Goal: Information Seeking & Learning: Learn about a topic

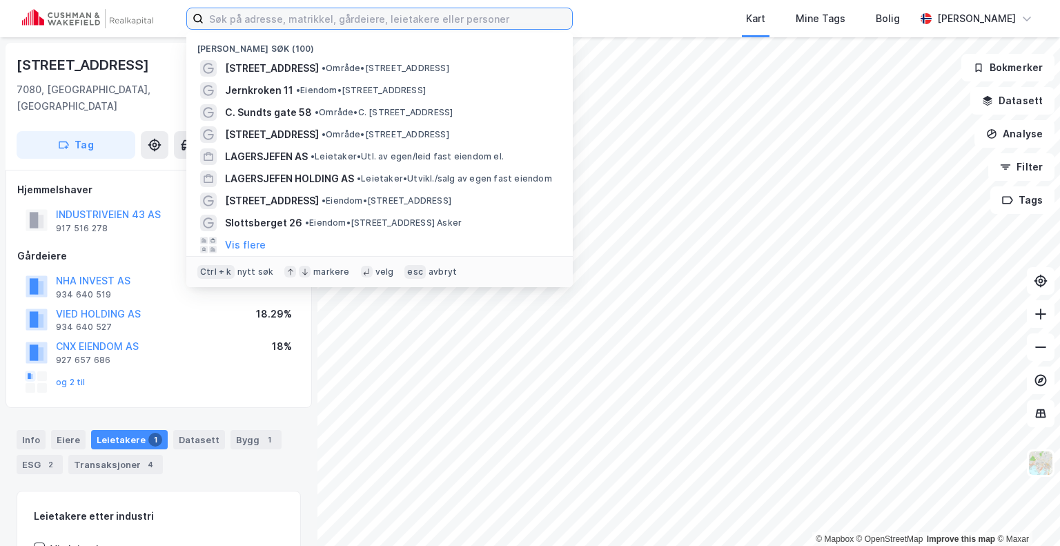
click at [348, 24] on input at bounding box center [388, 18] width 369 height 21
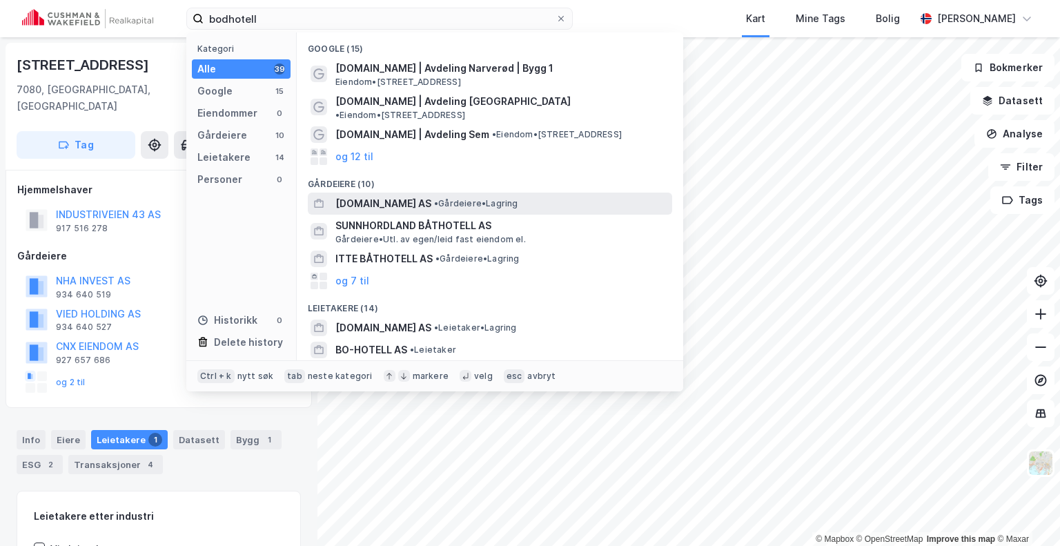
click at [371, 195] on span "[DOMAIN_NAME] AS" at bounding box center [383, 203] width 96 height 17
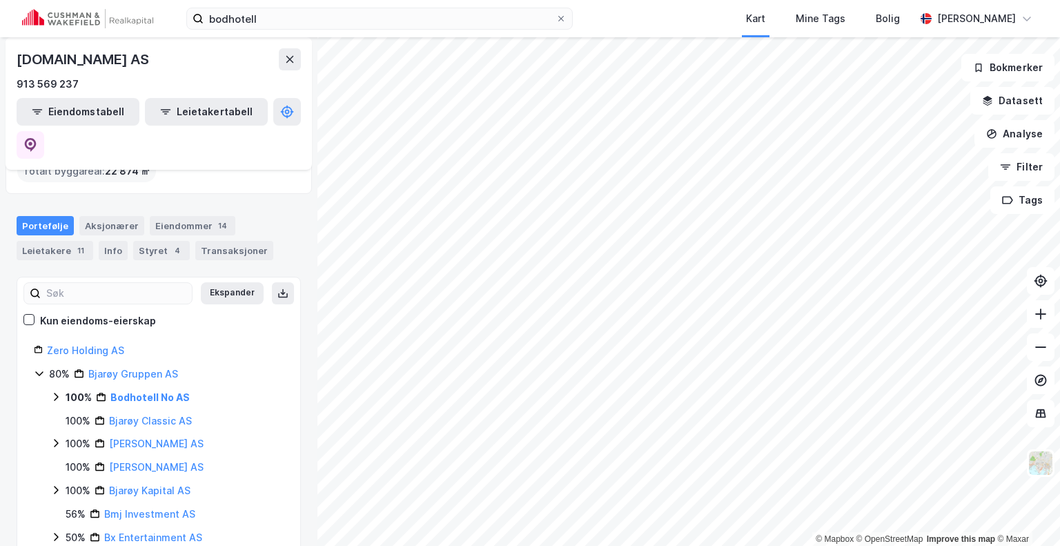
scroll to position [101, 0]
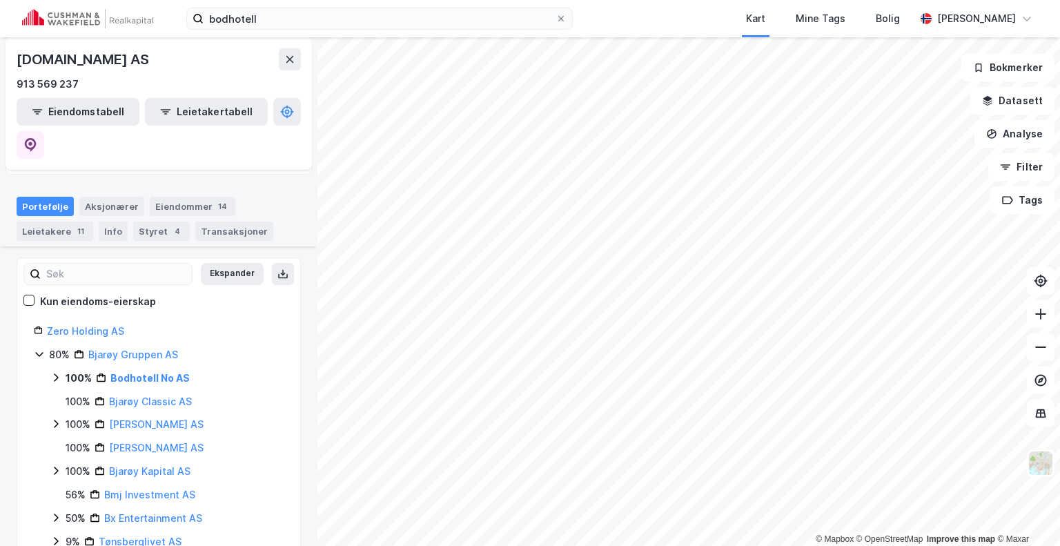
click at [51, 372] on icon at bounding box center [55, 377] width 11 height 11
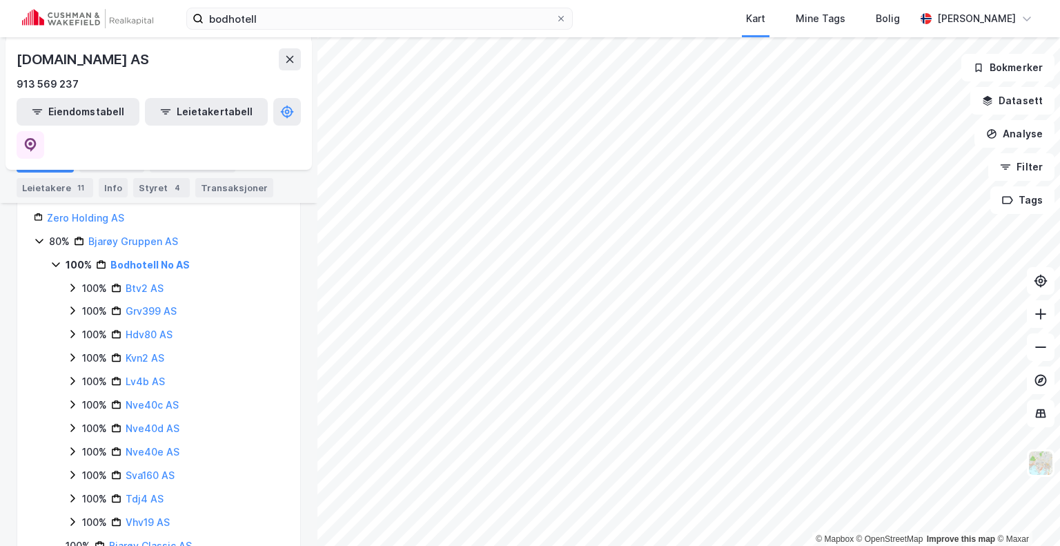
scroll to position [215, 0]
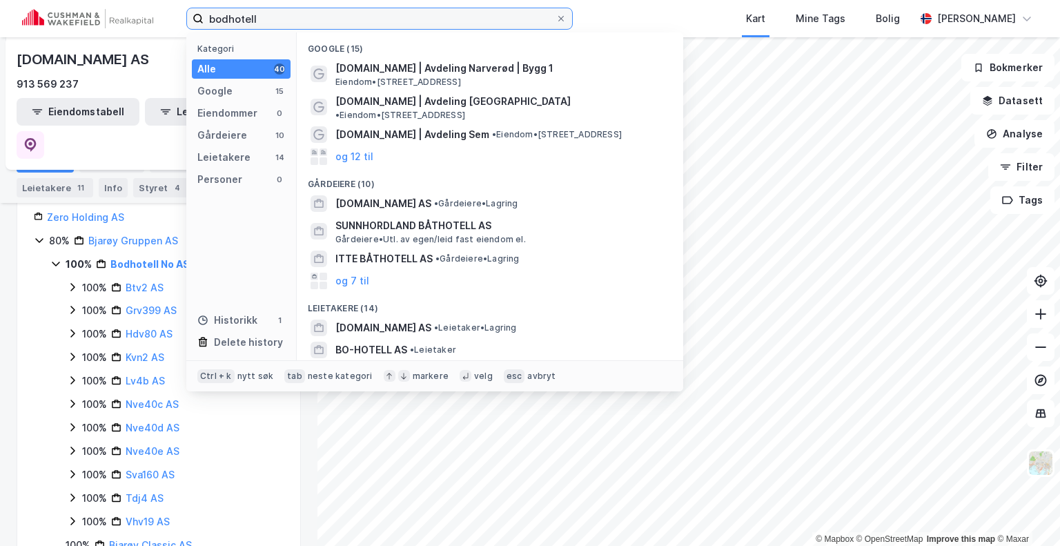
click at [300, 19] on input "bodhotell" at bounding box center [380, 18] width 352 height 21
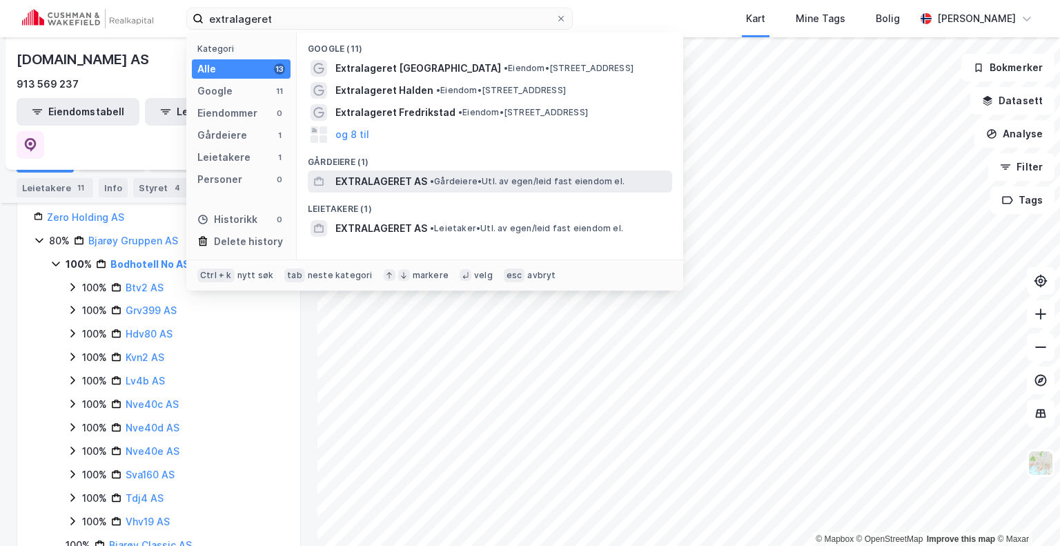
click at [377, 178] on span "EXTRALAGERET AS" at bounding box center [381, 181] width 92 height 17
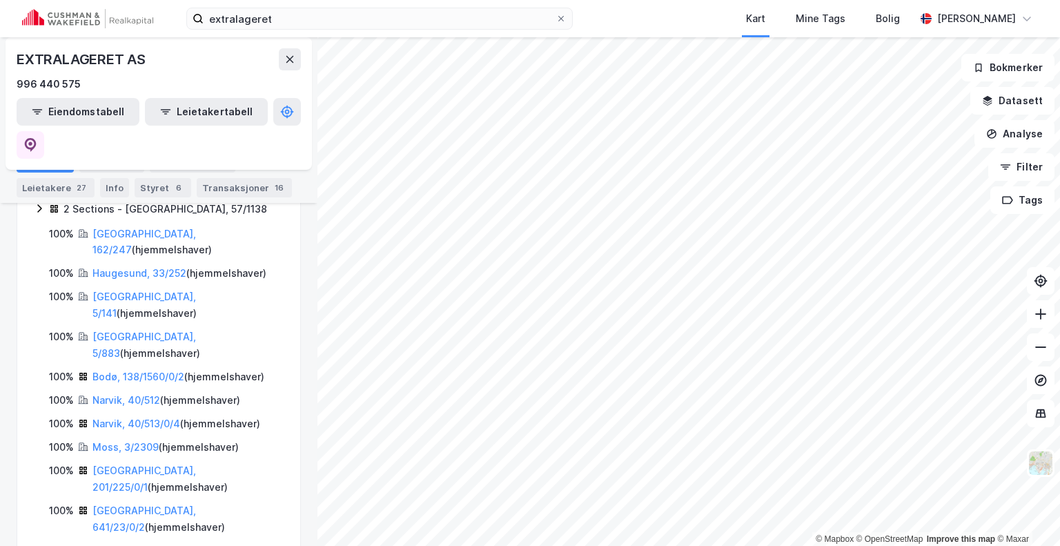
scroll to position [277, 0]
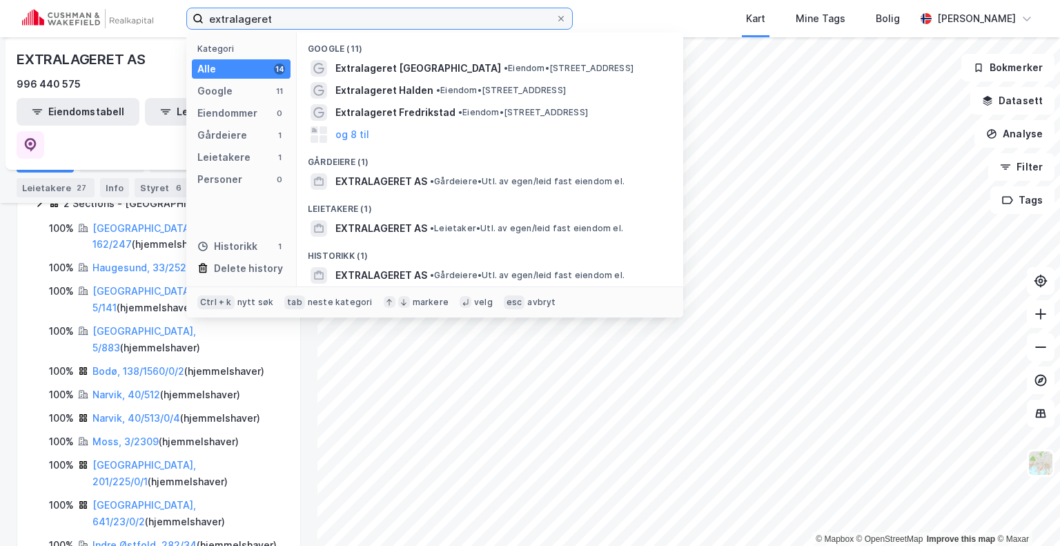
click at [284, 19] on input "extralageret" at bounding box center [380, 18] width 352 height 21
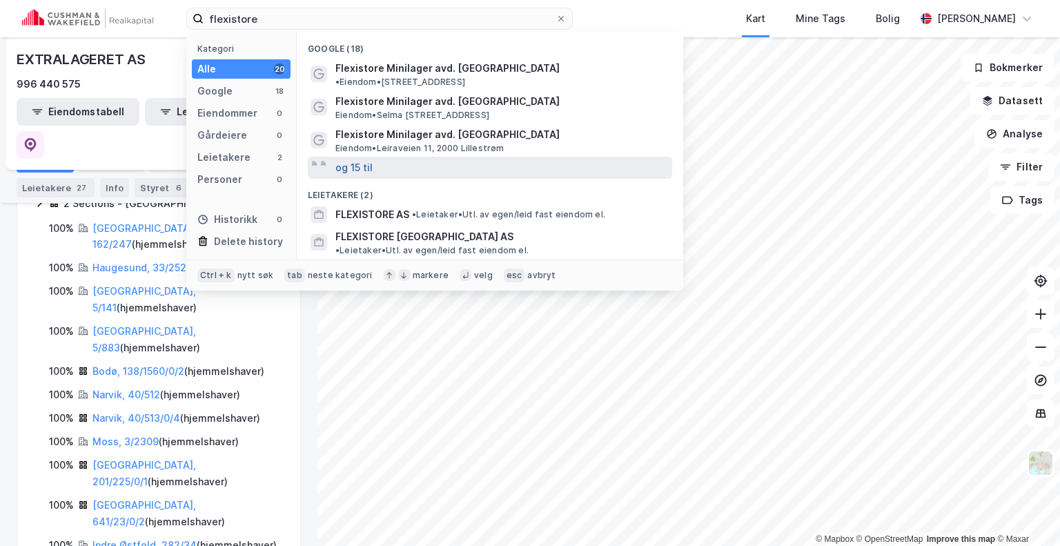
click at [355, 159] on button "og 15 til" at bounding box center [353, 167] width 37 height 17
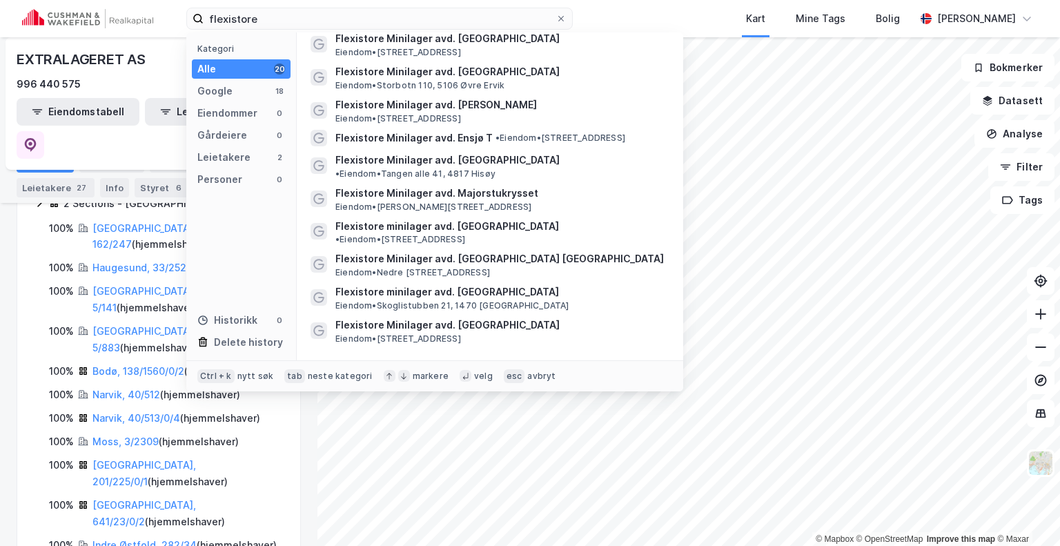
scroll to position [306, 0]
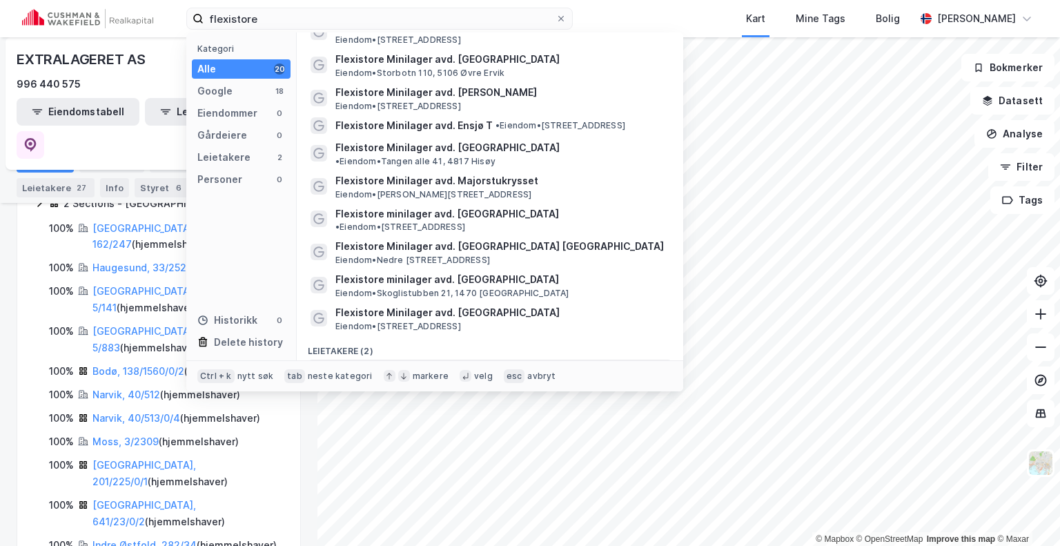
click at [379, 362] on span "FLEXISTORE AS" at bounding box center [372, 370] width 74 height 17
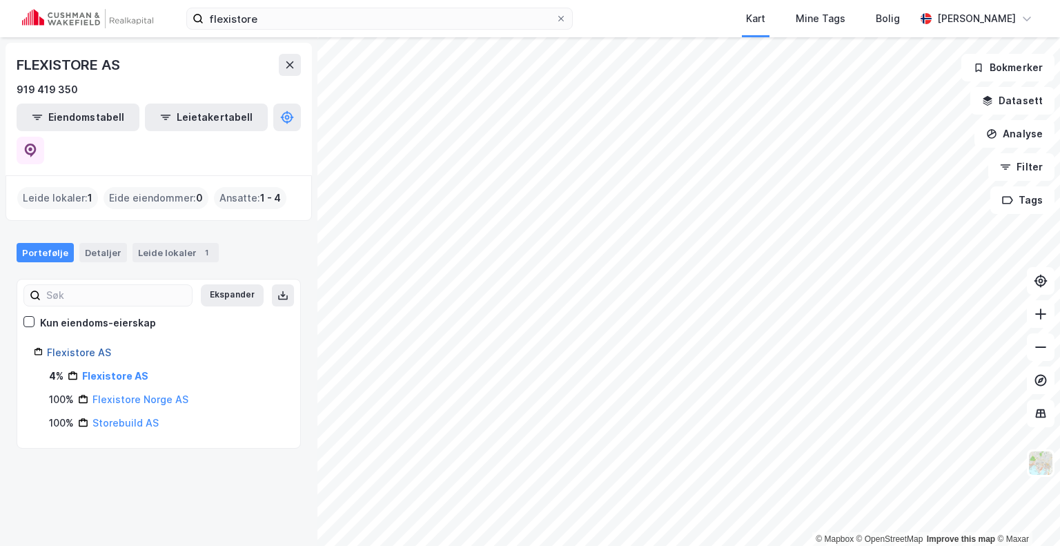
click at [75, 346] on link "Flexistore AS" at bounding box center [79, 352] width 64 height 12
click at [134, 393] on link "Flexistore Norge AS" at bounding box center [140, 399] width 96 height 12
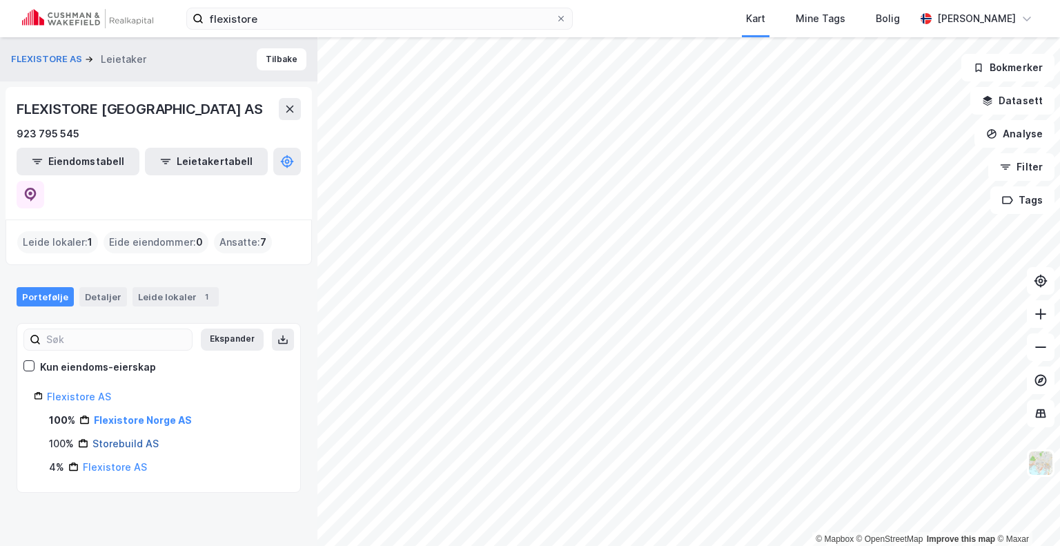
click at [118, 438] on link "Storebuild AS" at bounding box center [125, 444] width 66 height 12
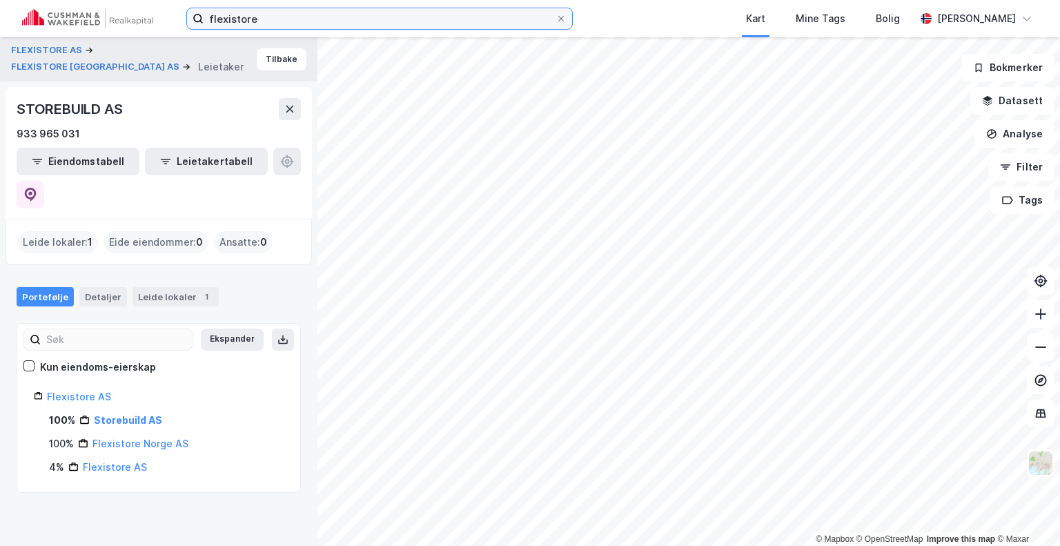
click at [284, 20] on input "flexistore" at bounding box center [380, 18] width 352 height 21
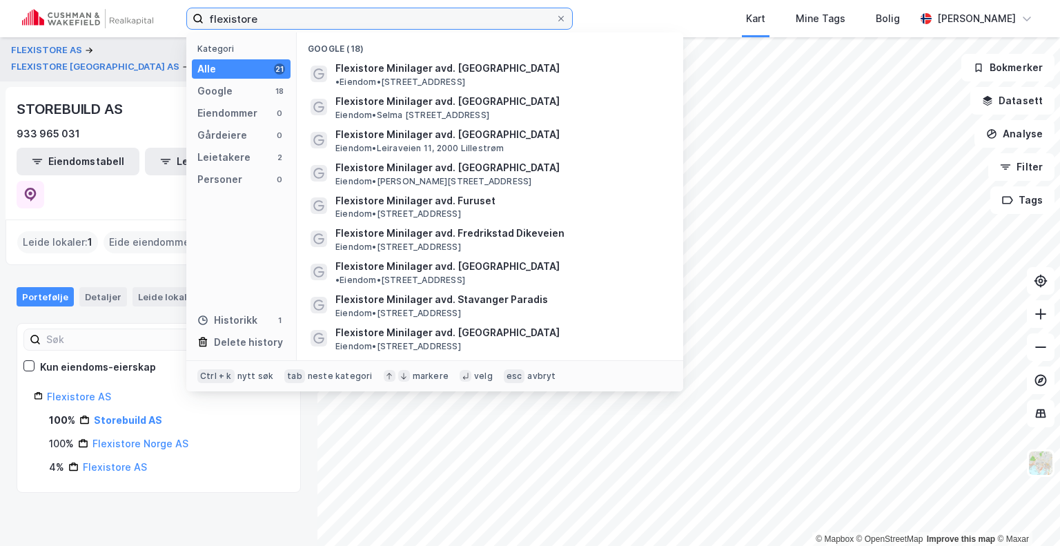
click at [284, 20] on input "flexistore" at bounding box center [380, 18] width 352 height 21
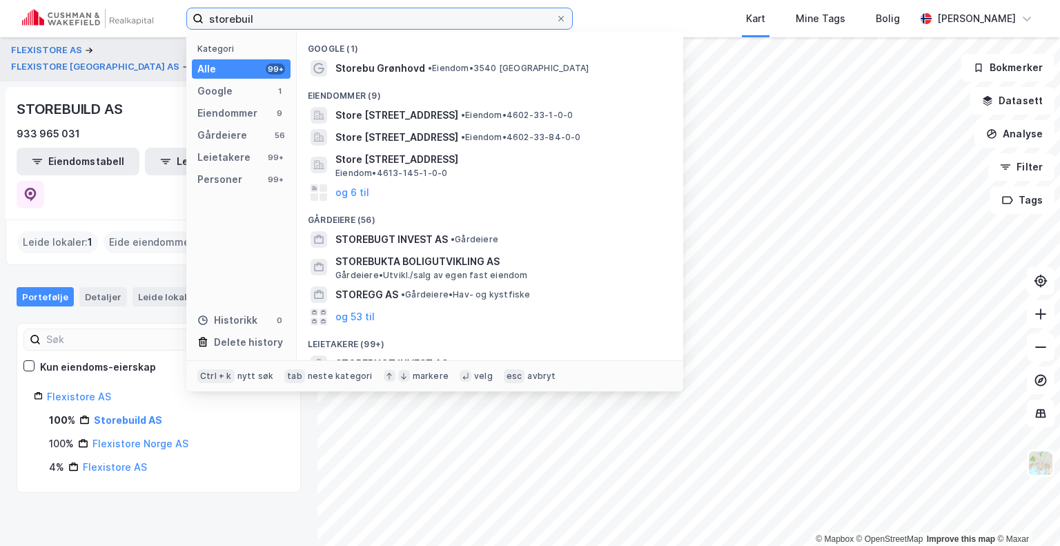
type input "storebuild"
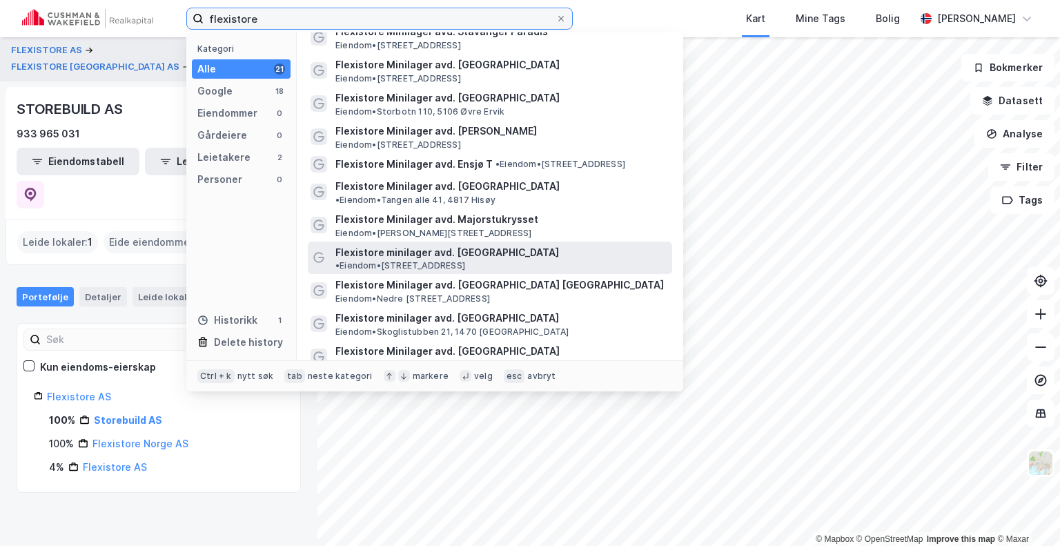
scroll to position [353, 0]
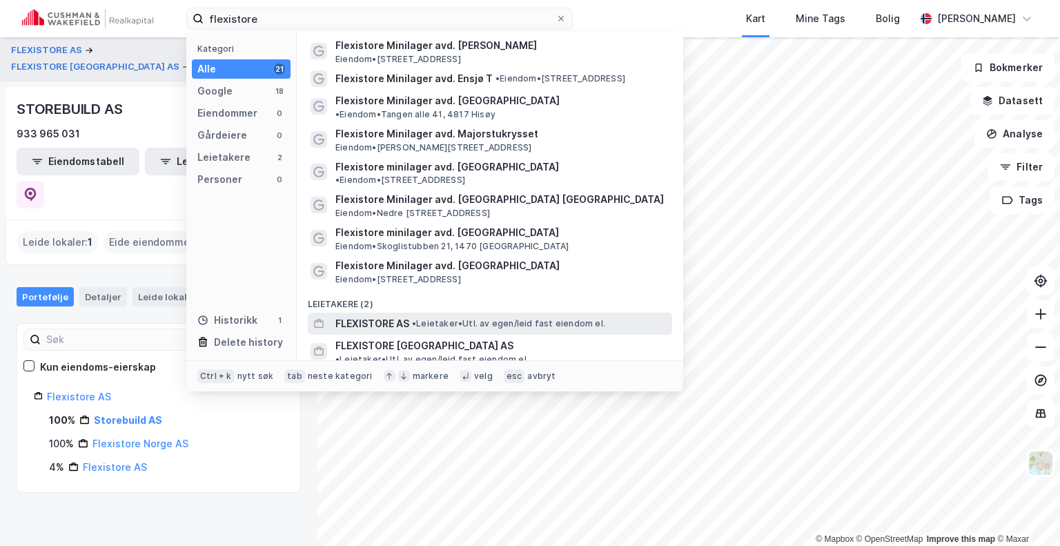
click at [365, 315] on span "FLEXISTORE AS" at bounding box center [372, 323] width 74 height 17
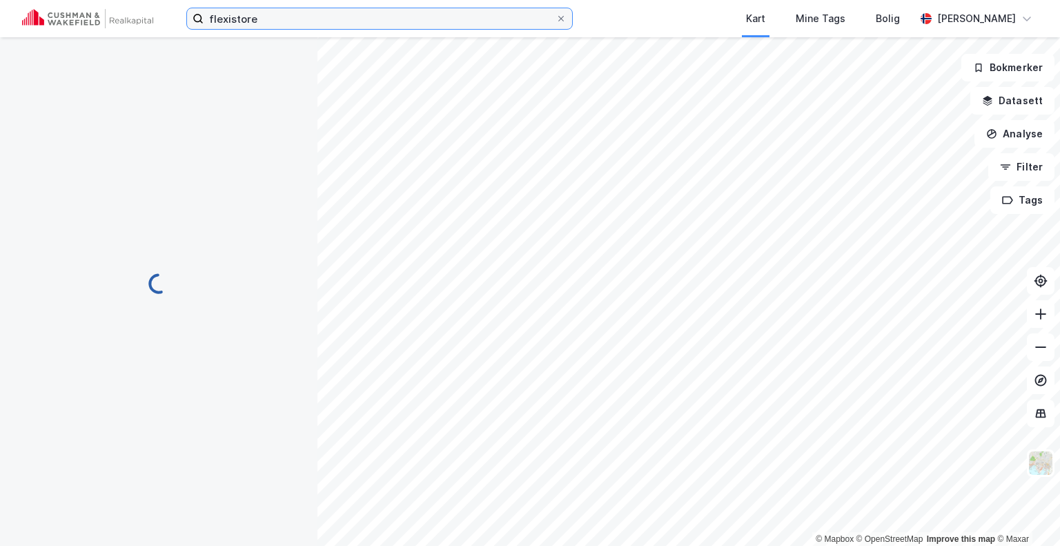
click at [348, 19] on input "flexistore" at bounding box center [380, 18] width 352 height 21
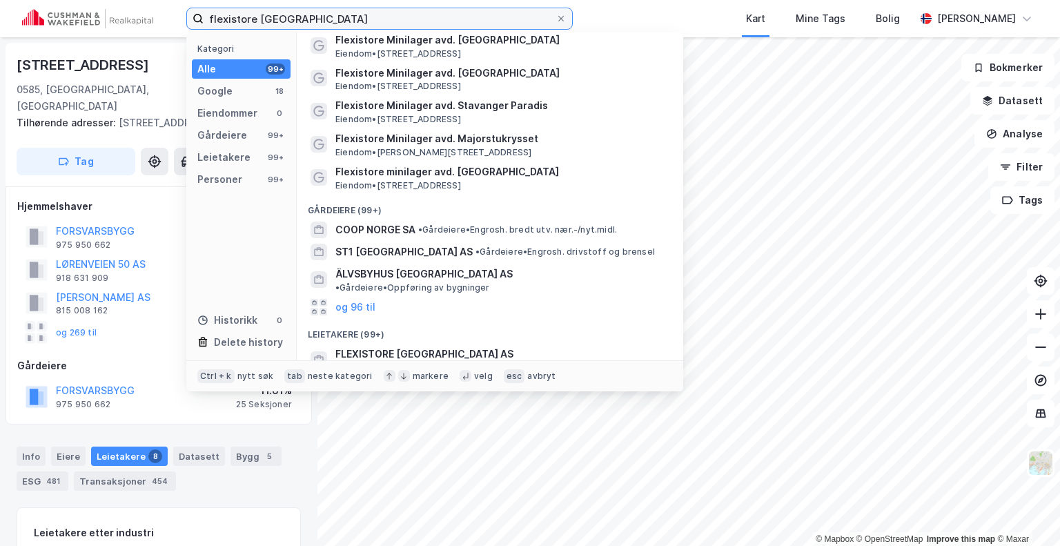
scroll to position [566, 0]
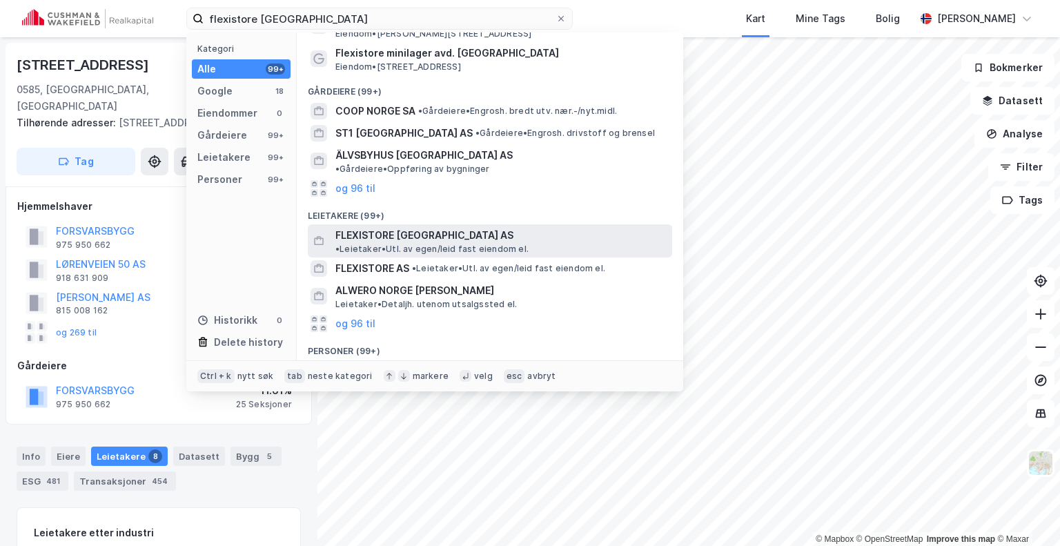
click at [375, 227] on span "FLEXISTORE [GEOGRAPHIC_DATA] AS" at bounding box center [424, 235] width 178 height 17
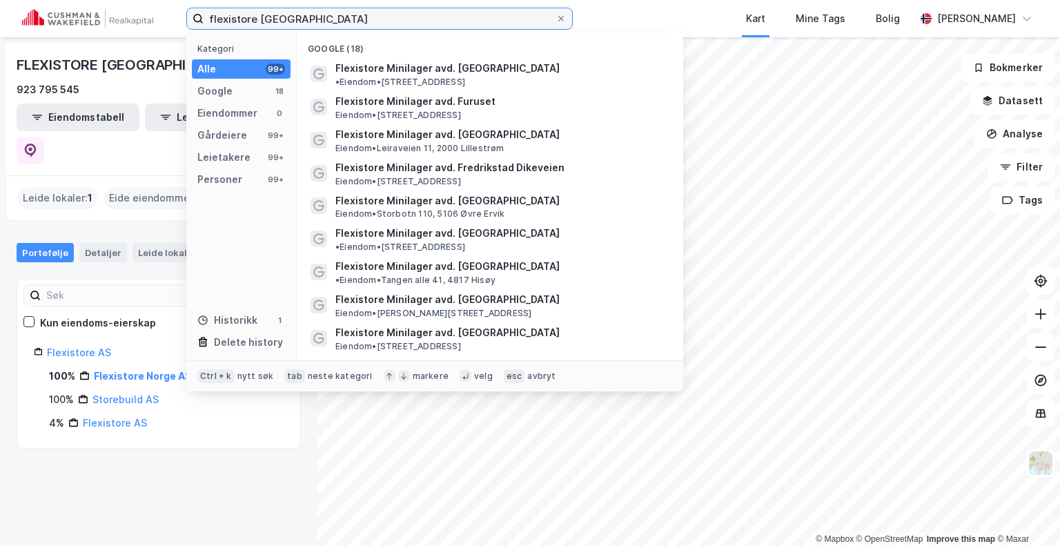
click at [244, 21] on input "flexistore [GEOGRAPHIC_DATA]" at bounding box center [380, 18] width 352 height 21
paste input "[STREET_ADDRESS]"
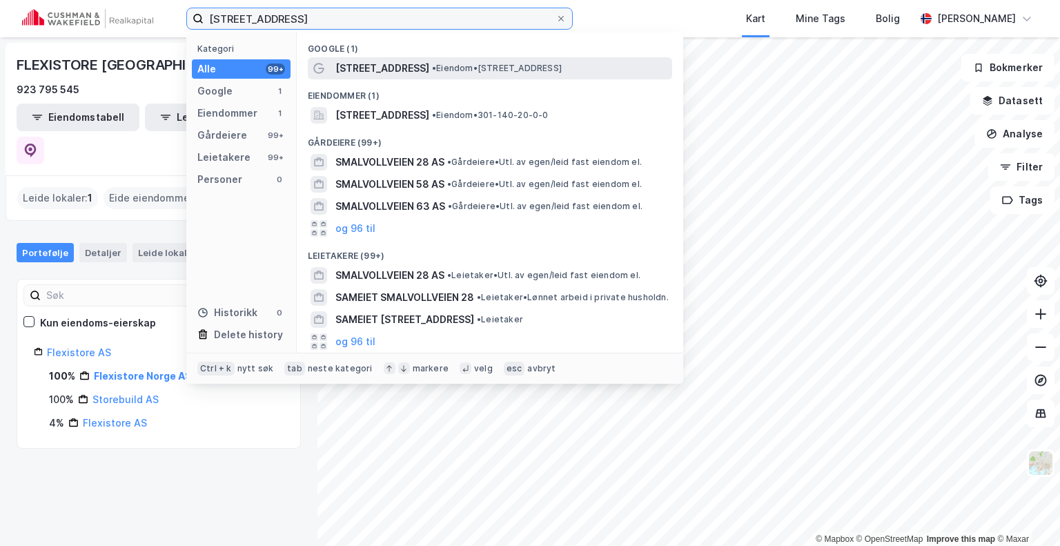
type input "[STREET_ADDRESS]"
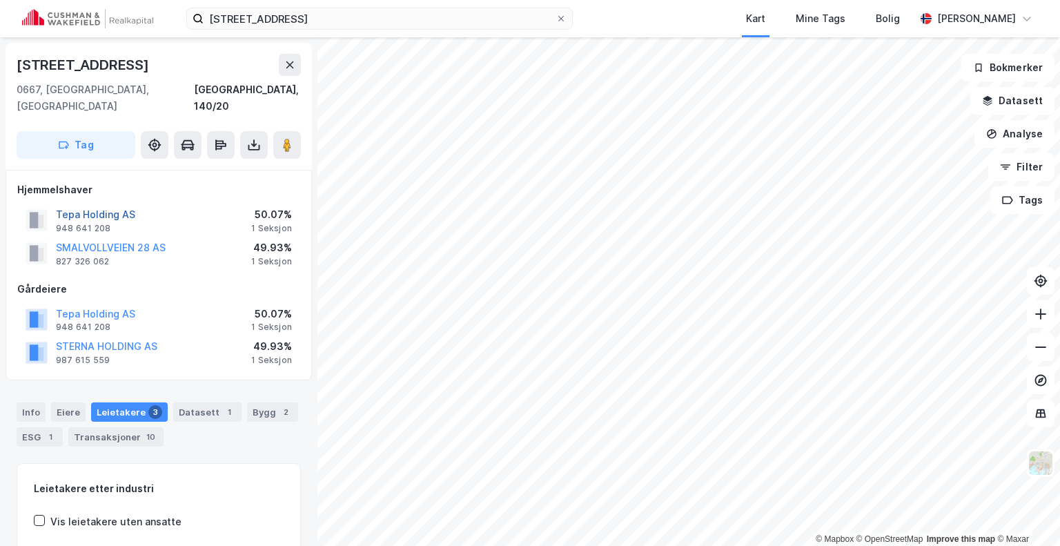
click at [0, 0] on button "Tepa Holding AS" at bounding box center [0, 0] width 0 height 0
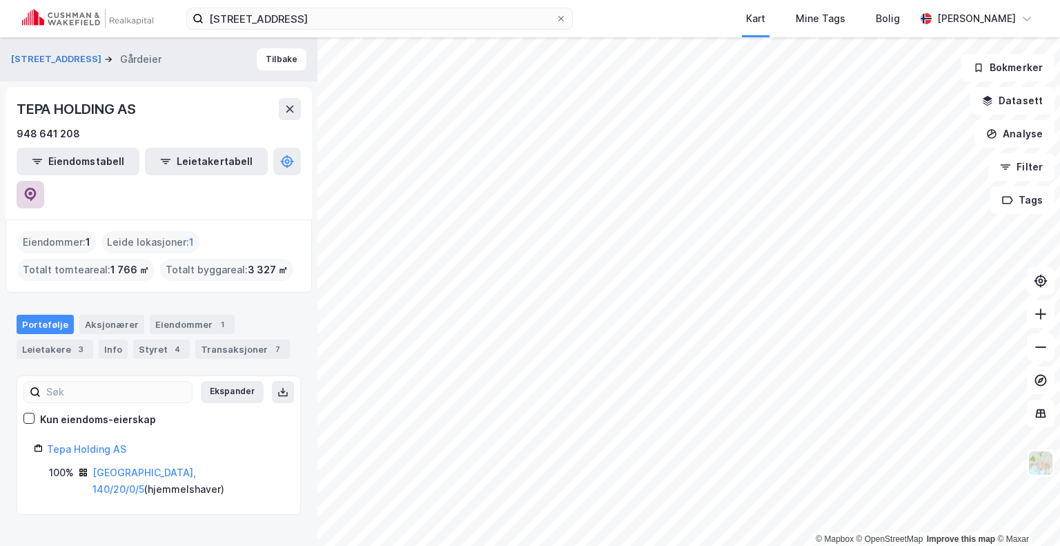
click at [37, 188] on icon at bounding box center [31, 195] width 12 height 14
click at [257, 57] on button "Tilbake" at bounding box center [282, 59] width 50 height 22
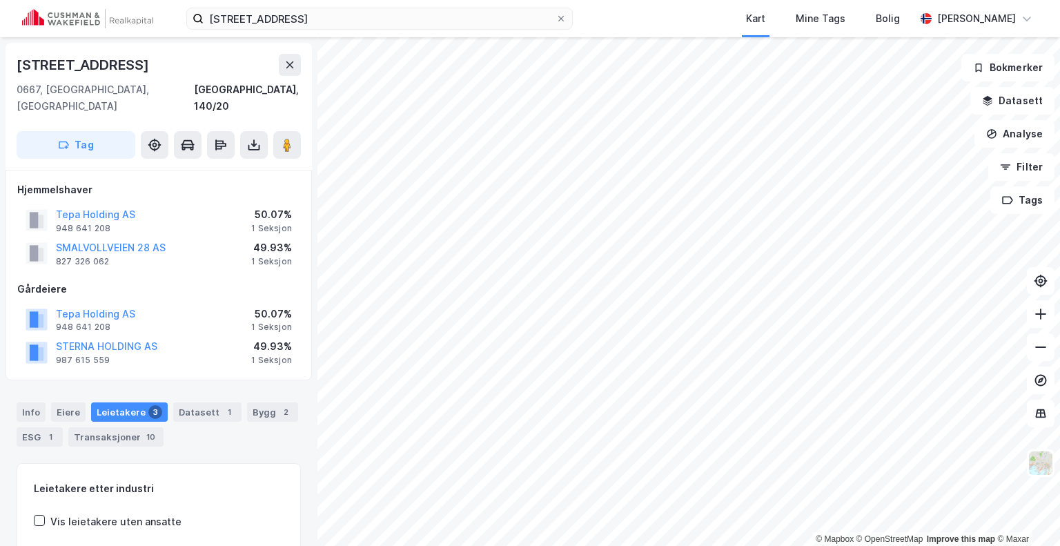
click at [82, 240] on div "SMALVOLLVEIEN 28 AS" at bounding box center [111, 248] width 110 height 17
click at [0, 0] on button "SMALVOLLVEIEN 28 AS" at bounding box center [0, 0] width 0 height 0
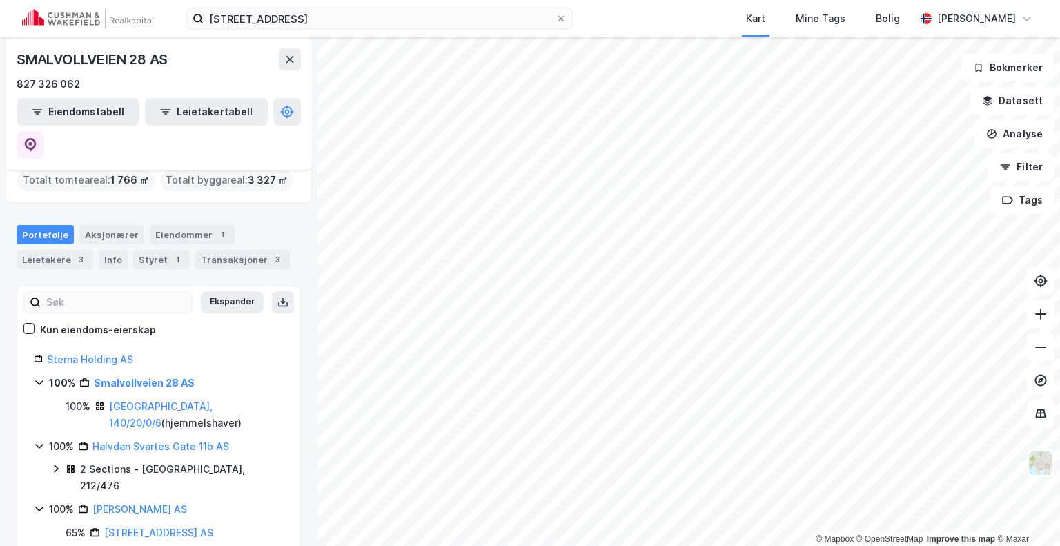
scroll to position [124, 0]
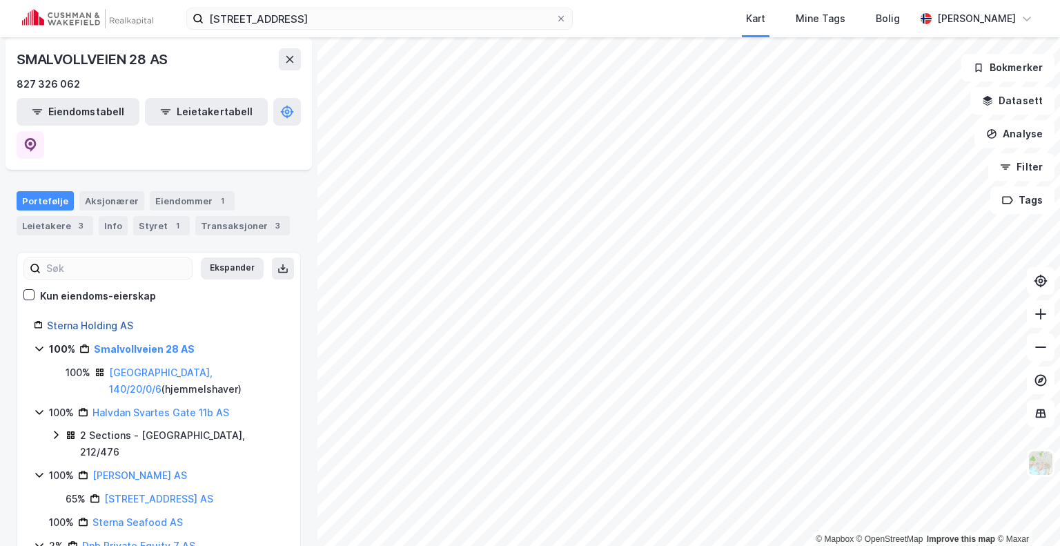
click at [91, 320] on link "Sterna Holding AS" at bounding box center [90, 326] width 86 height 12
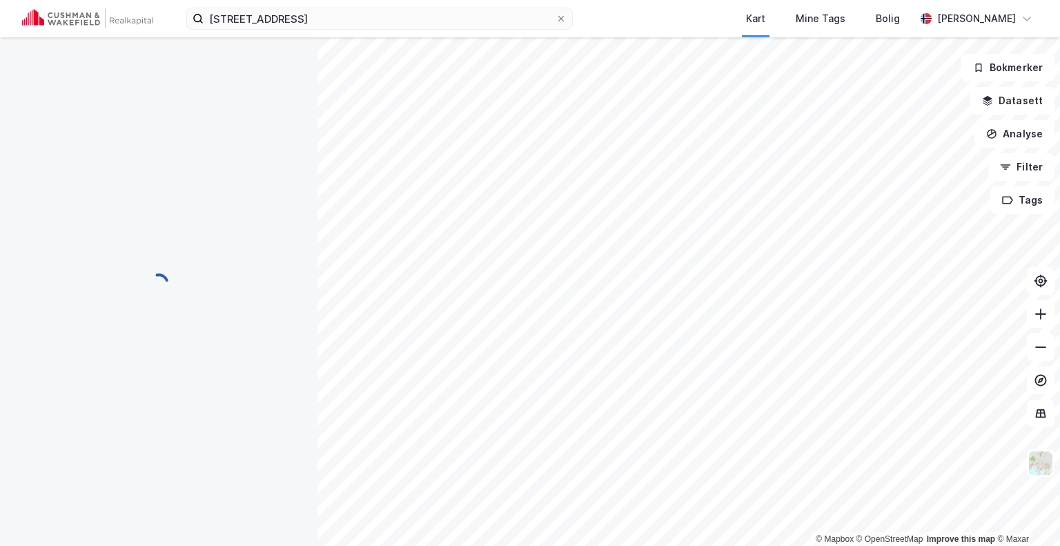
scroll to position [0, 0]
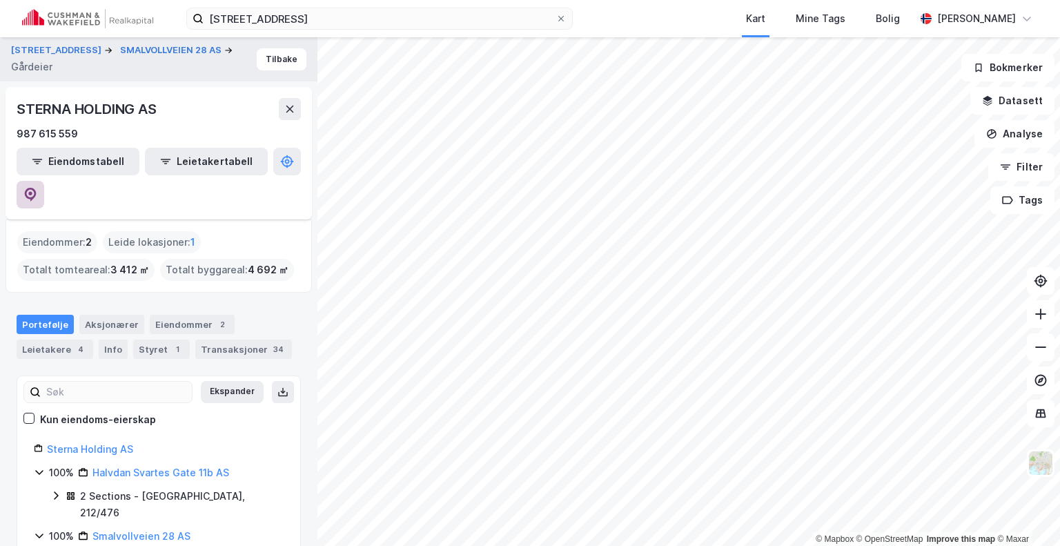
click at [32, 191] on icon at bounding box center [30, 193] width 4 height 4
